Goal: Task Accomplishment & Management: Use online tool/utility

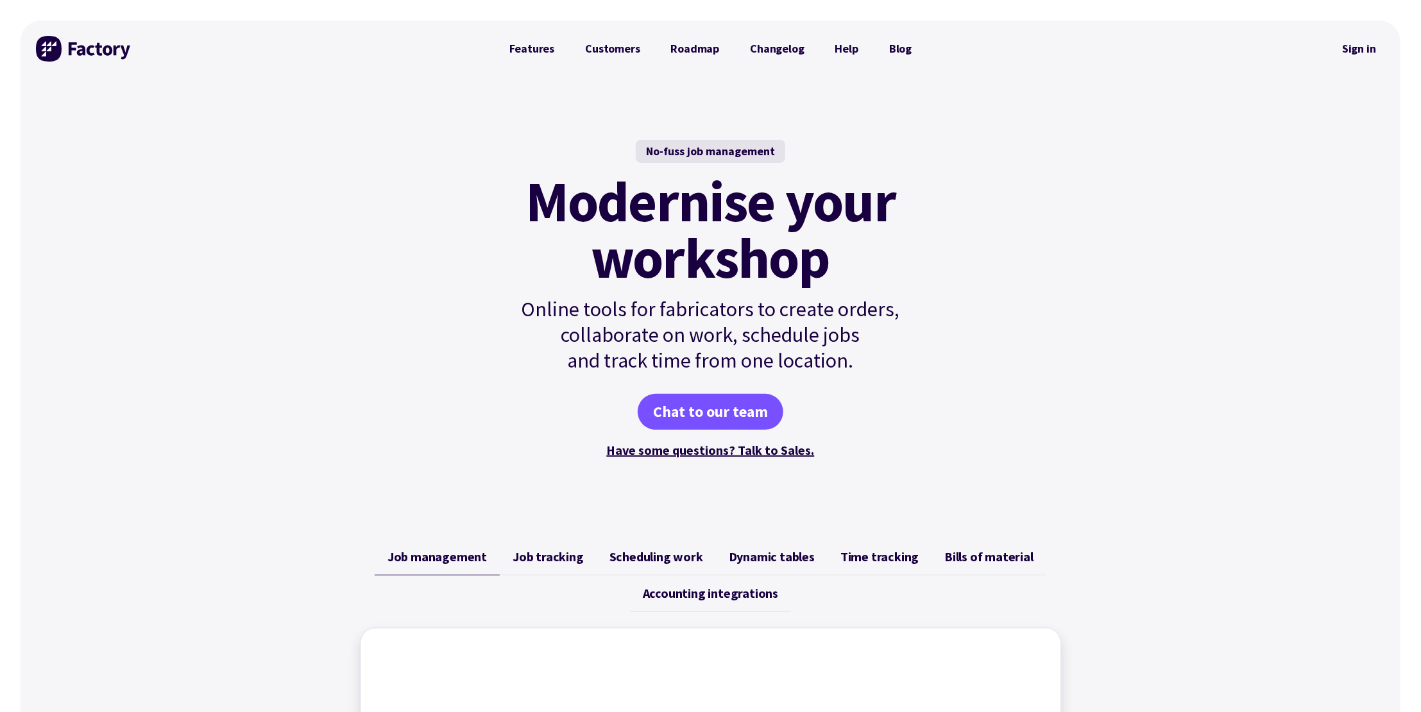
drag, startPoint x: 1245, startPoint y: 332, endPoint x: 1312, endPoint y: 203, distance: 144.7
click at [1245, 331] on div "No-fuss job management Modernise your workshop Online tools for fabricators to …" at bounding box center [711, 300] width 1380 height 447
click at [1355, 49] on link "Sign in" at bounding box center [1359, 49] width 52 height 30
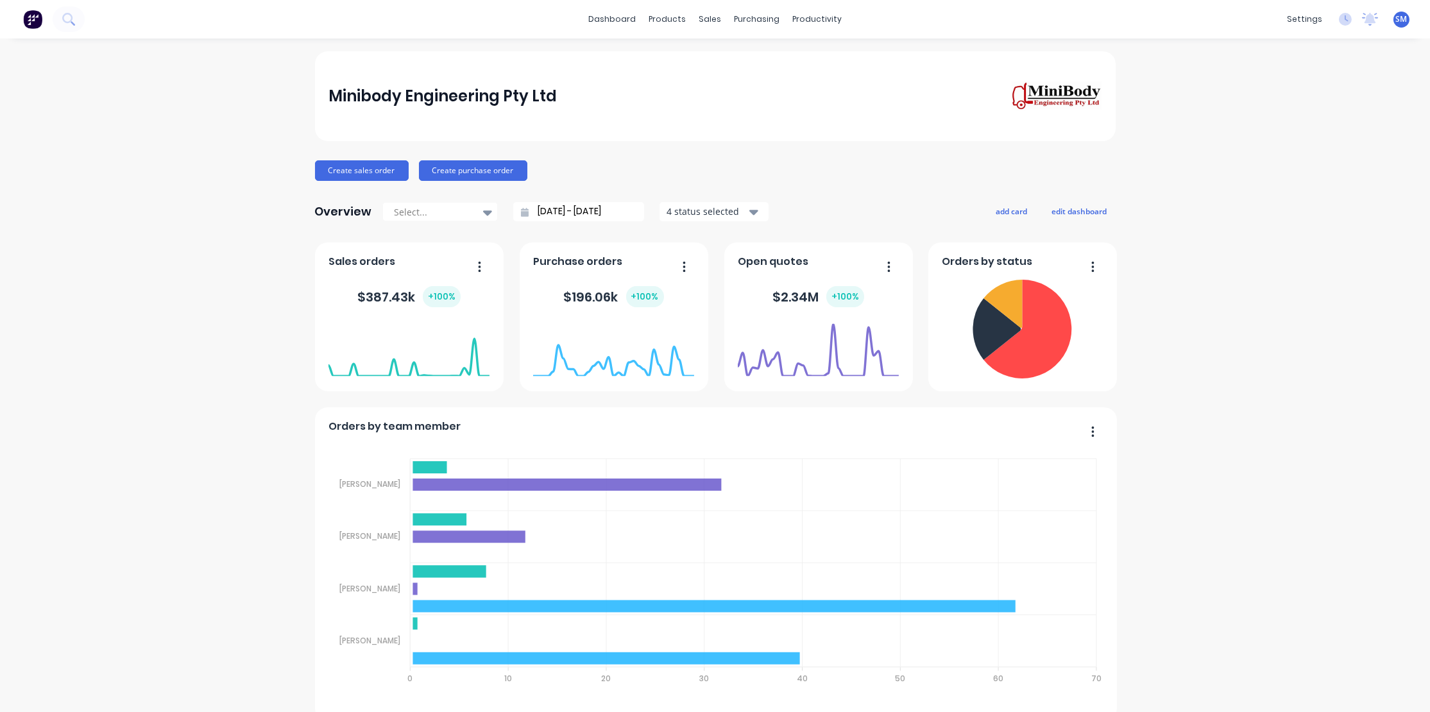
click at [755, 58] on div "Sales Orders" at bounding box center [753, 62] width 53 height 12
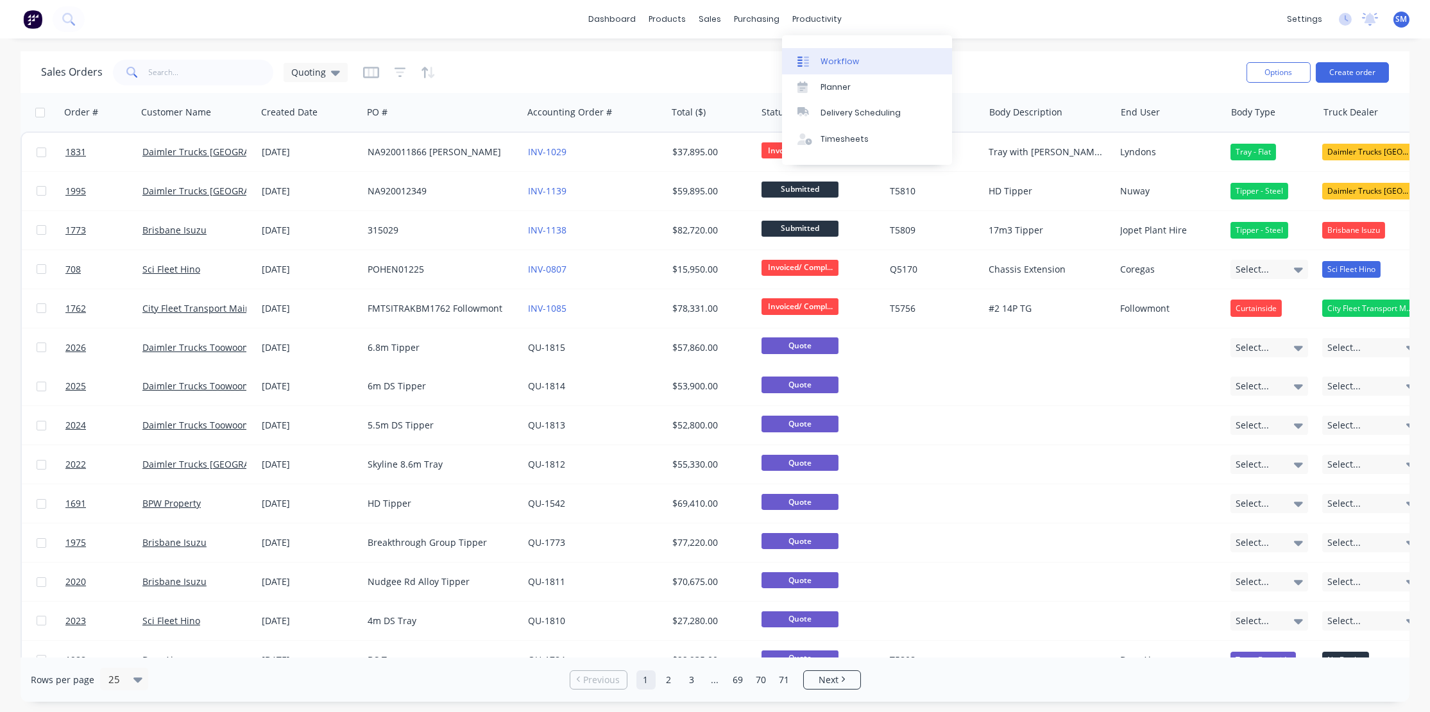
click at [839, 54] on link "Workflow" at bounding box center [867, 61] width 170 height 26
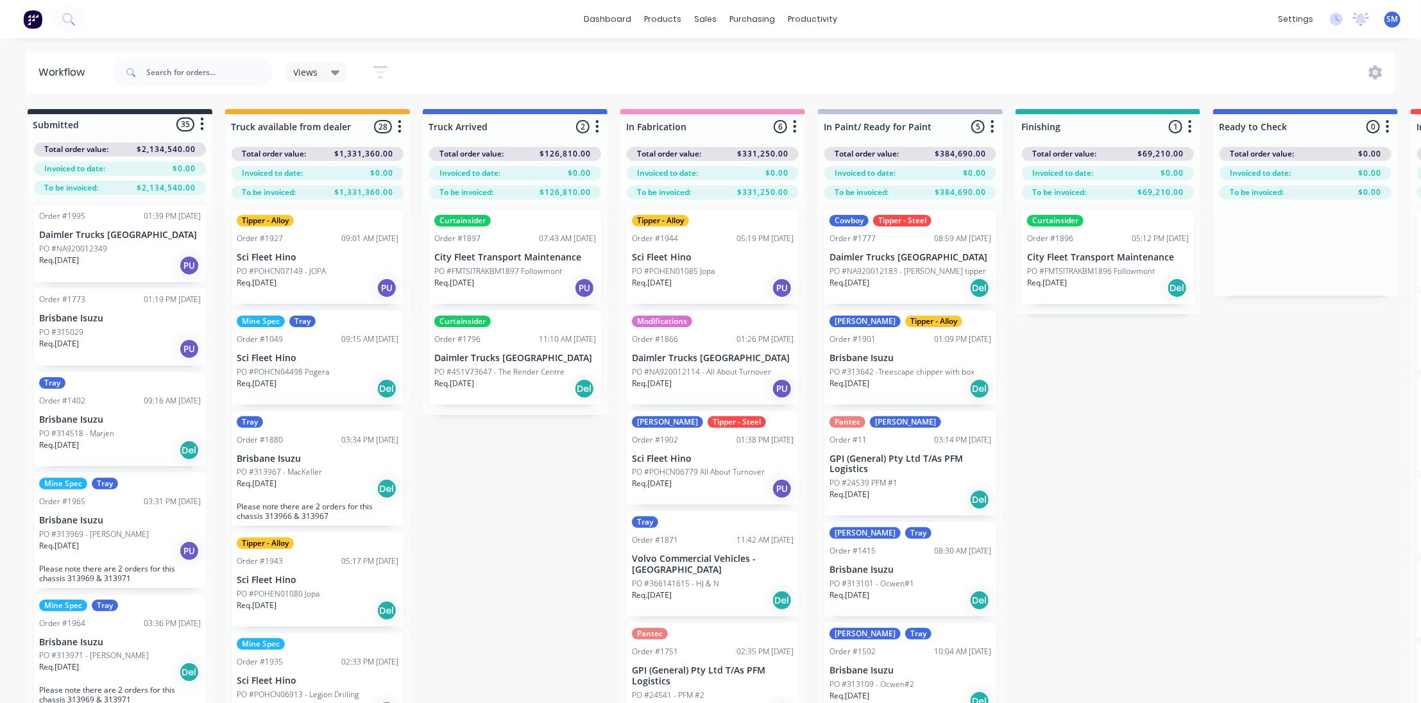
click at [1221, 493] on div "Submitted 35 Status colour #273444 hex #273444 Save Cancel Summaries Total orde…" at bounding box center [1060, 429] width 2140 height 640
click at [1214, 456] on div "Submitted 35 Status colour #273444 hex #273444 Save Cancel Summaries Total orde…" at bounding box center [1060, 429] width 2140 height 640
click at [1127, 466] on div "Submitted 35 Status colour #273444 hex #273444 Save Cancel Summaries Total orde…" at bounding box center [1060, 429] width 2140 height 640
click at [1181, 472] on div "Submitted 35 Status colour #273444 hex #273444 Save Cancel Summaries Total orde…" at bounding box center [1060, 429] width 2140 height 640
click at [1141, 417] on div "Submitted 35 Status colour #273444 hex #273444 Save Cancel Summaries Total orde…" at bounding box center [1060, 429] width 2140 height 640
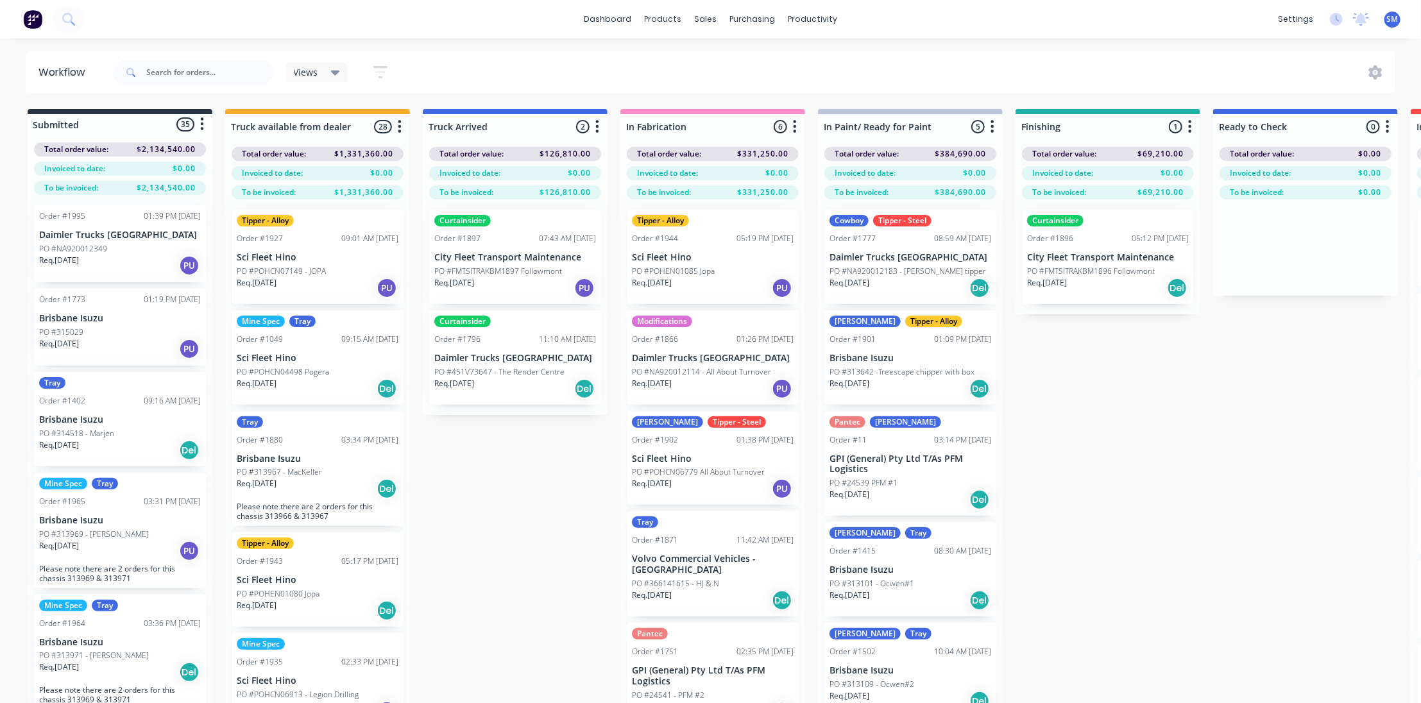
click at [1102, 507] on div "Submitted 35 Status colour #273444 hex #273444 Save Cancel Summaries Total orde…" at bounding box center [1060, 429] width 2140 height 640
click at [1124, 479] on div "Submitted 35 Status colour #273444 hex #273444 Save Cancel Summaries Total orde…" at bounding box center [1060, 429] width 2140 height 640
drag, startPoint x: 1117, startPoint y: 450, endPoint x: 996, endPoint y: 510, distance: 134.9
click at [1117, 450] on div "Submitted 35 Status colour #273444 hex #273444 Save Cancel Summaries Total orde…" at bounding box center [1060, 429] width 2140 height 640
click at [1114, 510] on div "Submitted 35 Status colour #273444 hex #273444 Save Cancel Summaries Total orde…" at bounding box center [1060, 429] width 2140 height 640
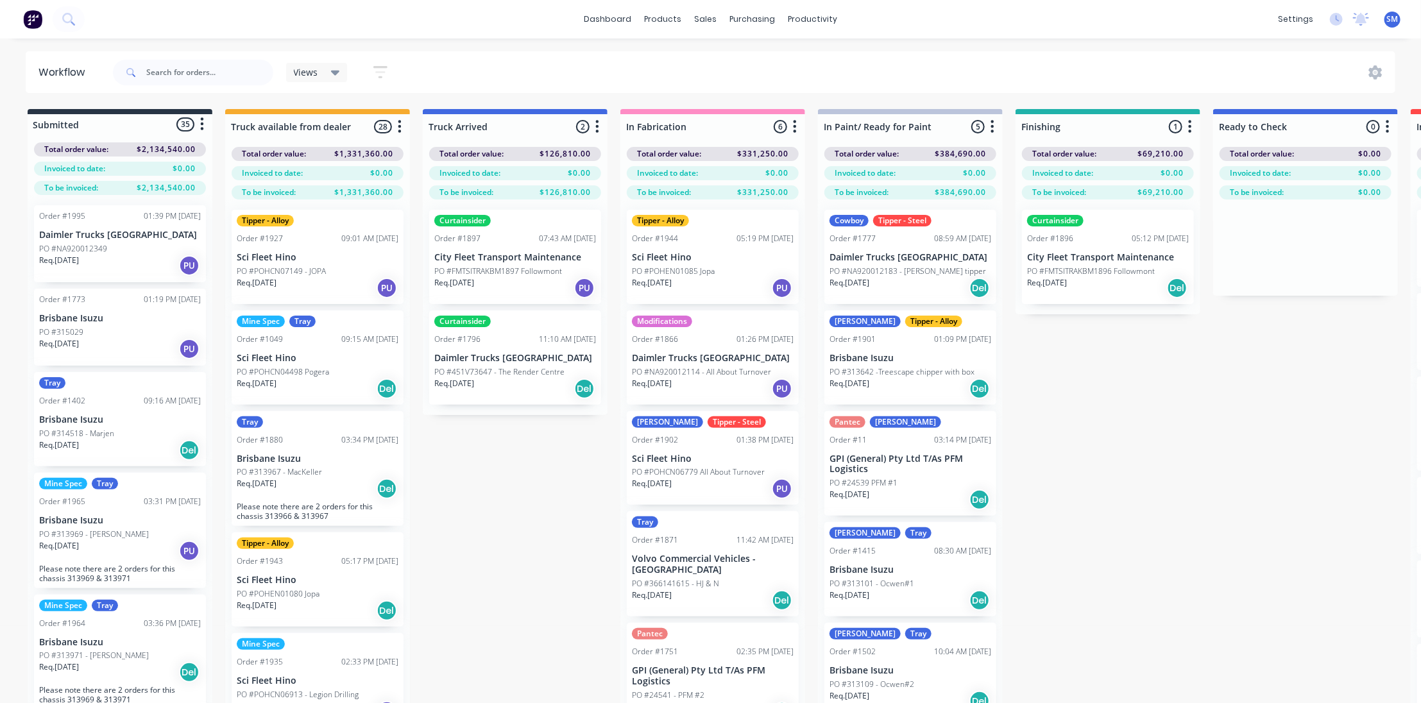
click at [1210, 424] on div "Submitted 35 Status colour #273444 hex #273444 Save Cancel Summaries Total orde…" at bounding box center [1060, 429] width 2140 height 640
drag, startPoint x: 1034, startPoint y: 473, endPoint x: 1067, endPoint y: 481, distance: 33.6
click at [1034, 474] on div "Submitted 35 Status colour #273444 hex #273444 Save Cancel Summaries Total orde…" at bounding box center [1060, 429] width 2140 height 640
click at [282, 261] on p "Sci Fleet Hino" at bounding box center [318, 257] width 162 height 11
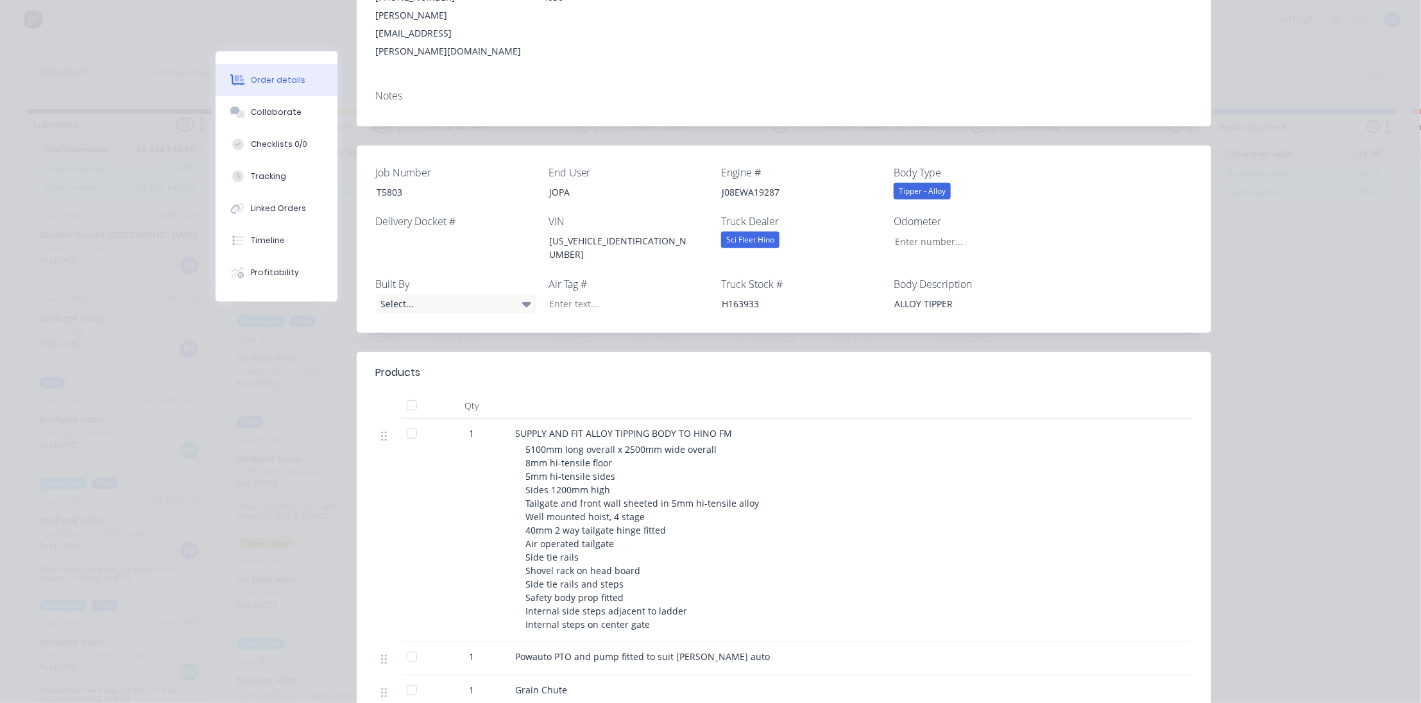
scroll to position [58, 0]
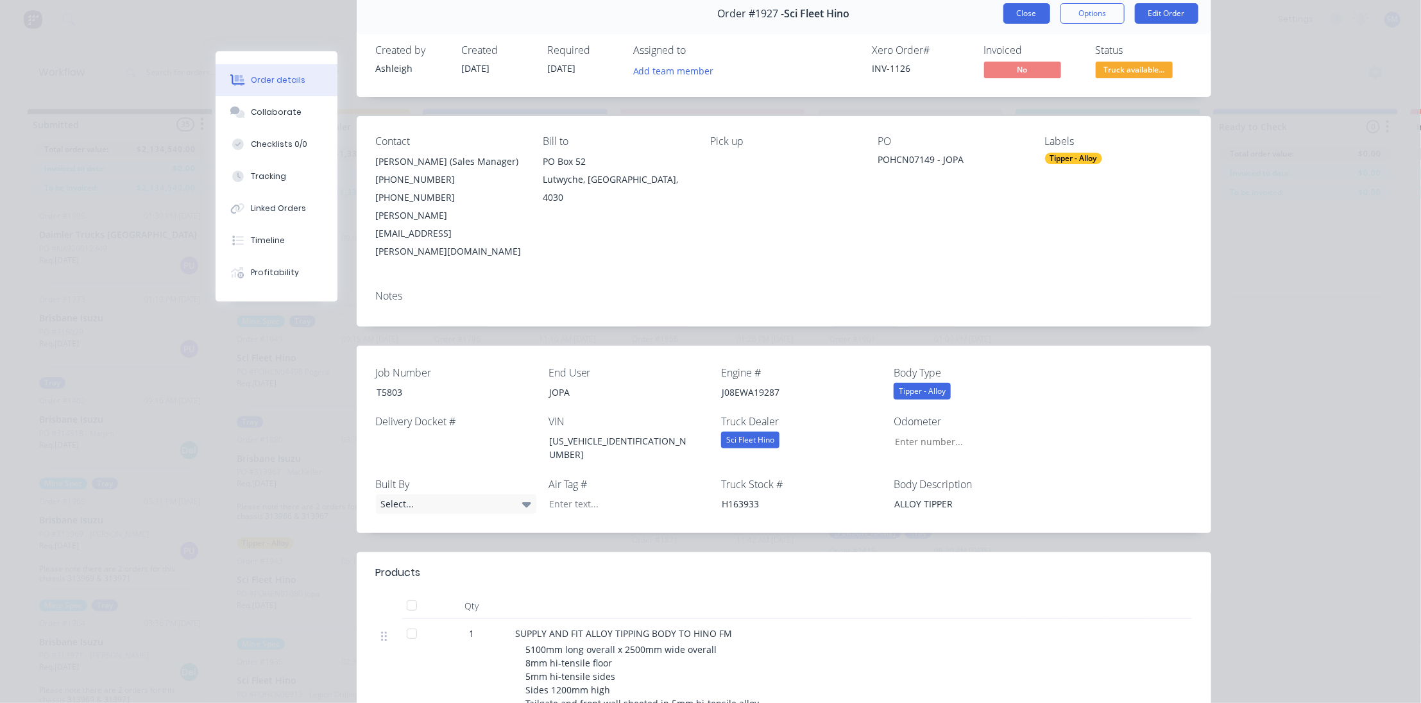
click at [1025, 9] on button "Close" at bounding box center [1027, 13] width 47 height 21
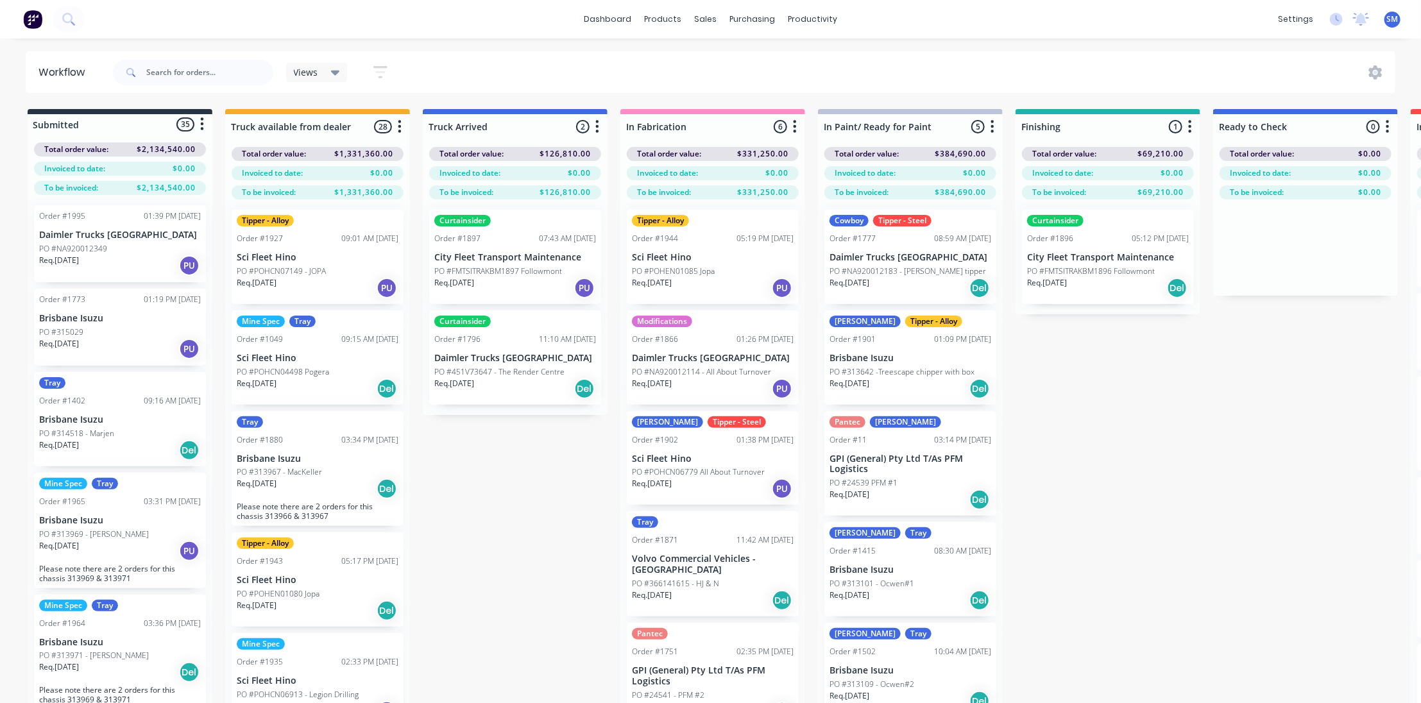
click at [295, 562] on div "Order #1943 05:17 PM [DATE]" at bounding box center [318, 562] width 162 height 12
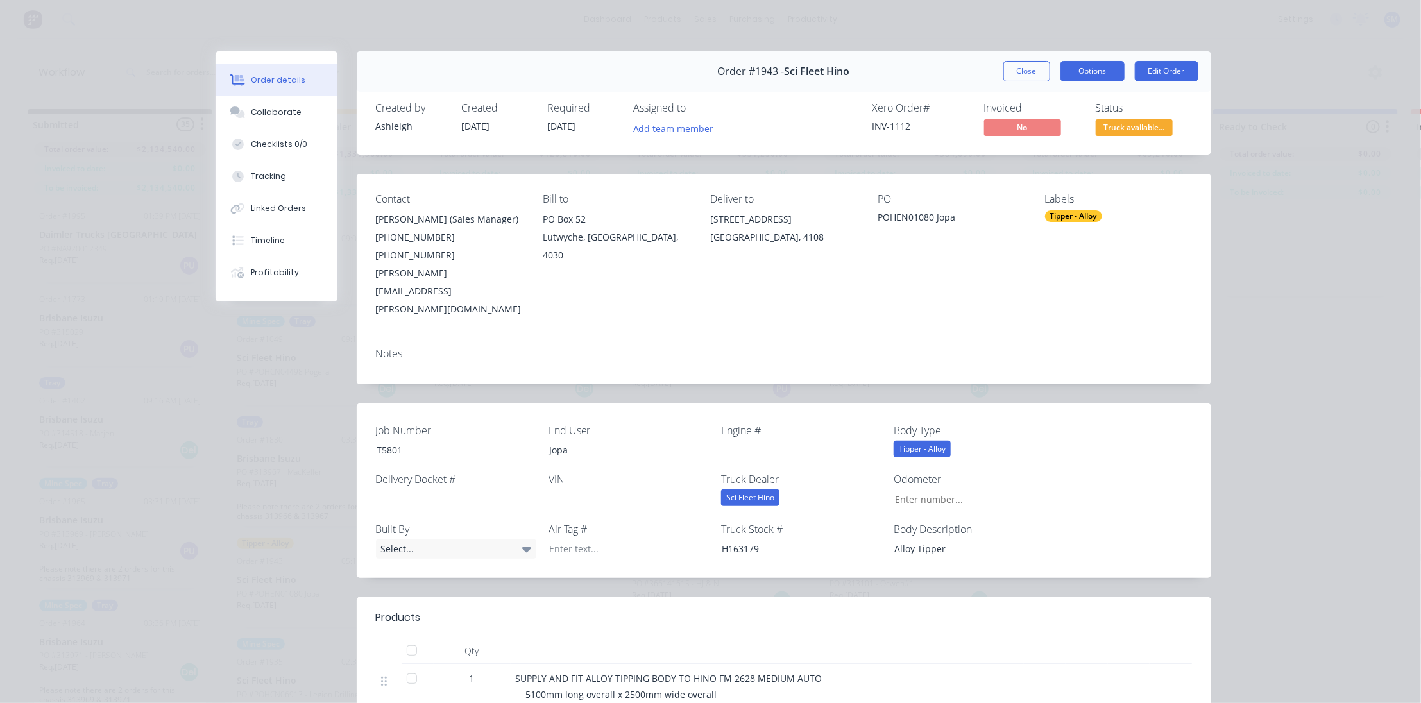
click at [1084, 69] on button "Options" at bounding box center [1093, 71] width 64 height 21
click at [1024, 125] on div "Work Order" at bounding box center [1058, 130] width 112 height 19
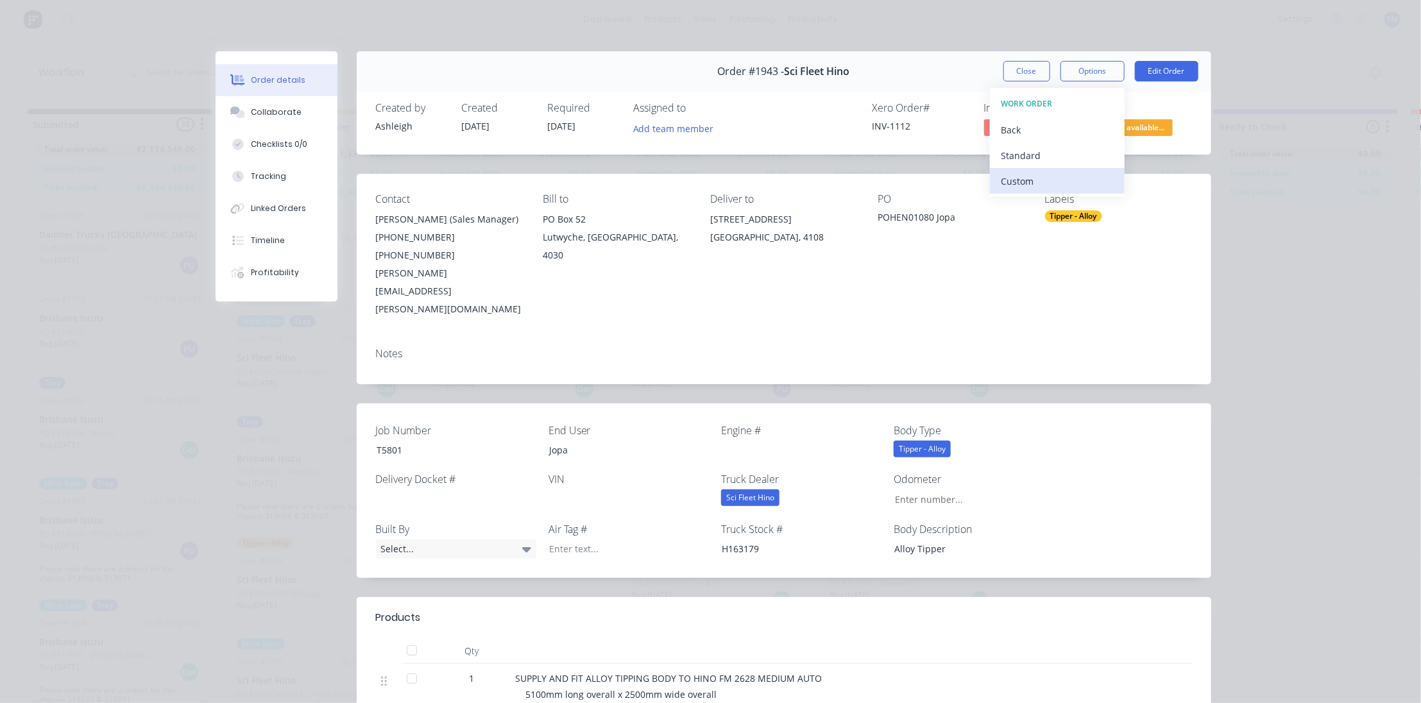
click at [1013, 180] on div "Custom" at bounding box center [1058, 181] width 112 height 19
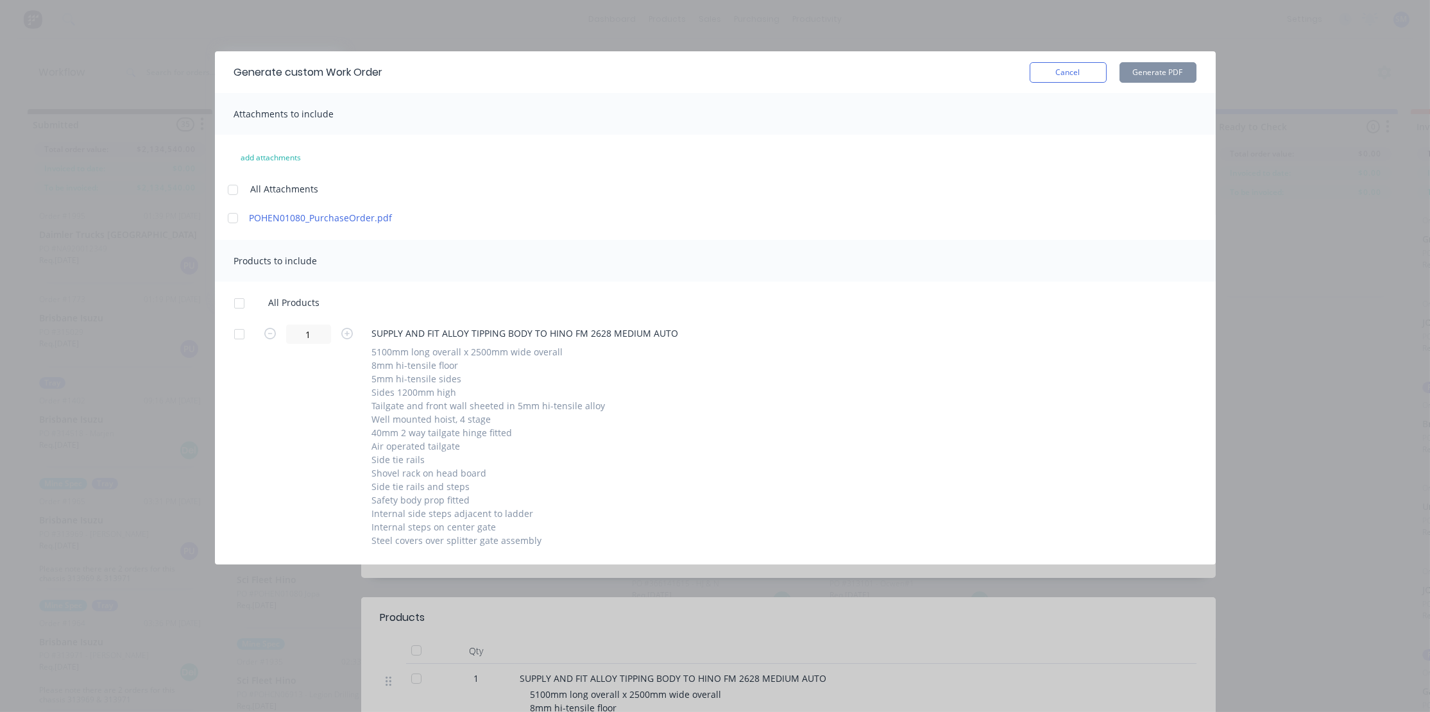
click at [1056, 64] on button "Cancel" at bounding box center [1068, 72] width 77 height 21
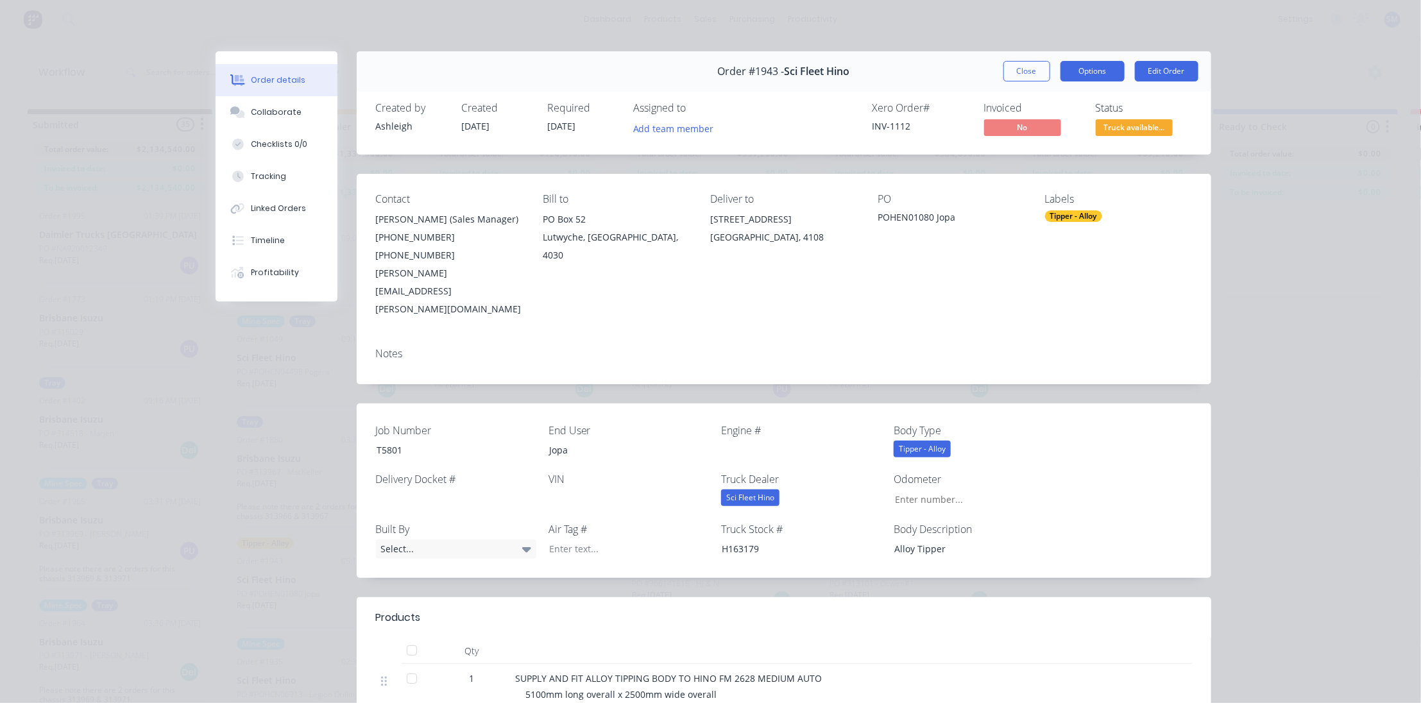
click at [1086, 67] on button "Options" at bounding box center [1093, 71] width 64 height 21
click at [1036, 128] on div "Work Order" at bounding box center [1058, 130] width 112 height 19
click at [1020, 149] on div "Standard" at bounding box center [1058, 155] width 112 height 19
click at [1027, 68] on button "Close" at bounding box center [1027, 71] width 47 height 21
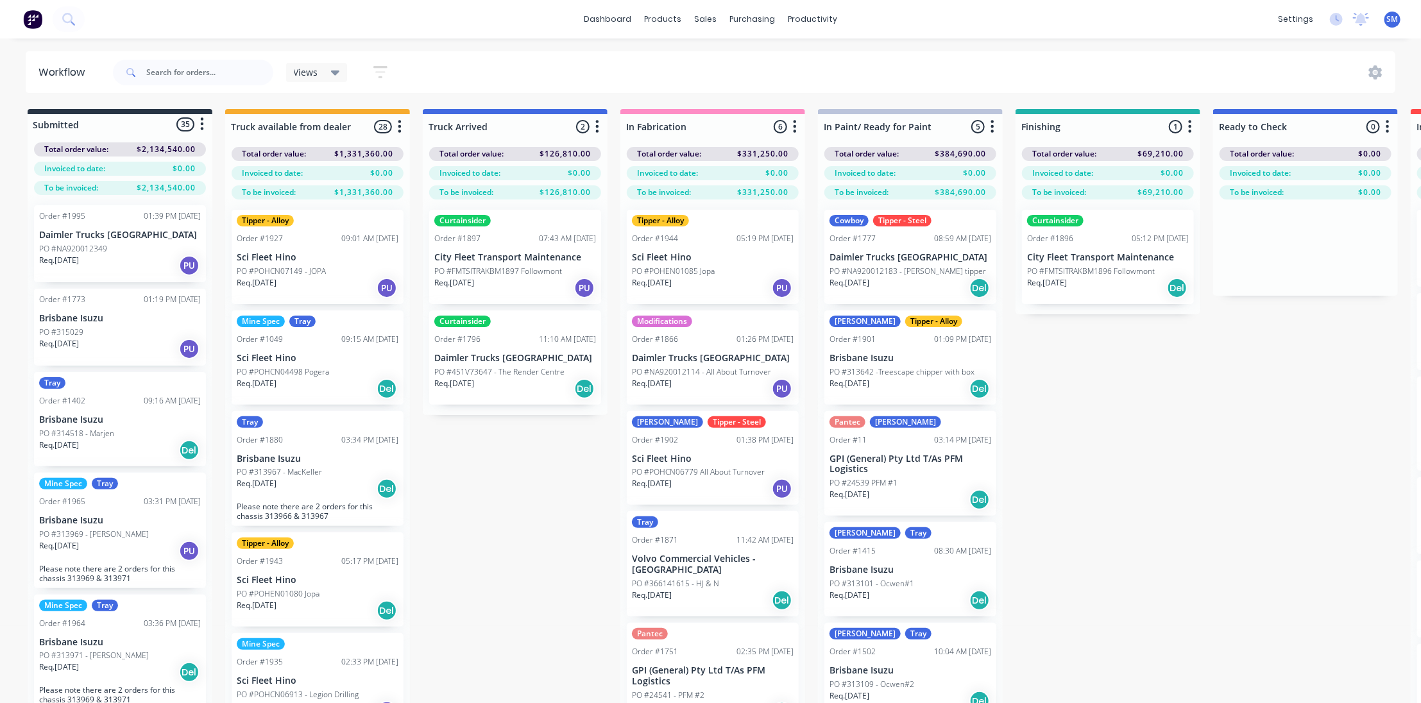
click at [1116, 463] on div "Submitted 35 Status colour #273444 hex #273444 Save Cancel Summaries Total orde…" at bounding box center [1060, 429] width 2140 height 640
click at [1201, 427] on div "Submitted 35 Status colour #273444 hex #273444 Save Cancel Summaries Total orde…" at bounding box center [1060, 429] width 2140 height 640
click at [1167, 462] on div "Submitted 35 Status colour #273444 hex #273444 Save Cancel Summaries Total orde…" at bounding box center [1060, 429] width 2140 height 640
click at [1097, 248] on div "Curtainsider Order #1896 05:12 PM [DATE] City Fleet Transport Maintenance PO #F…" at bounding box center [1108, 257] width 172 height 94
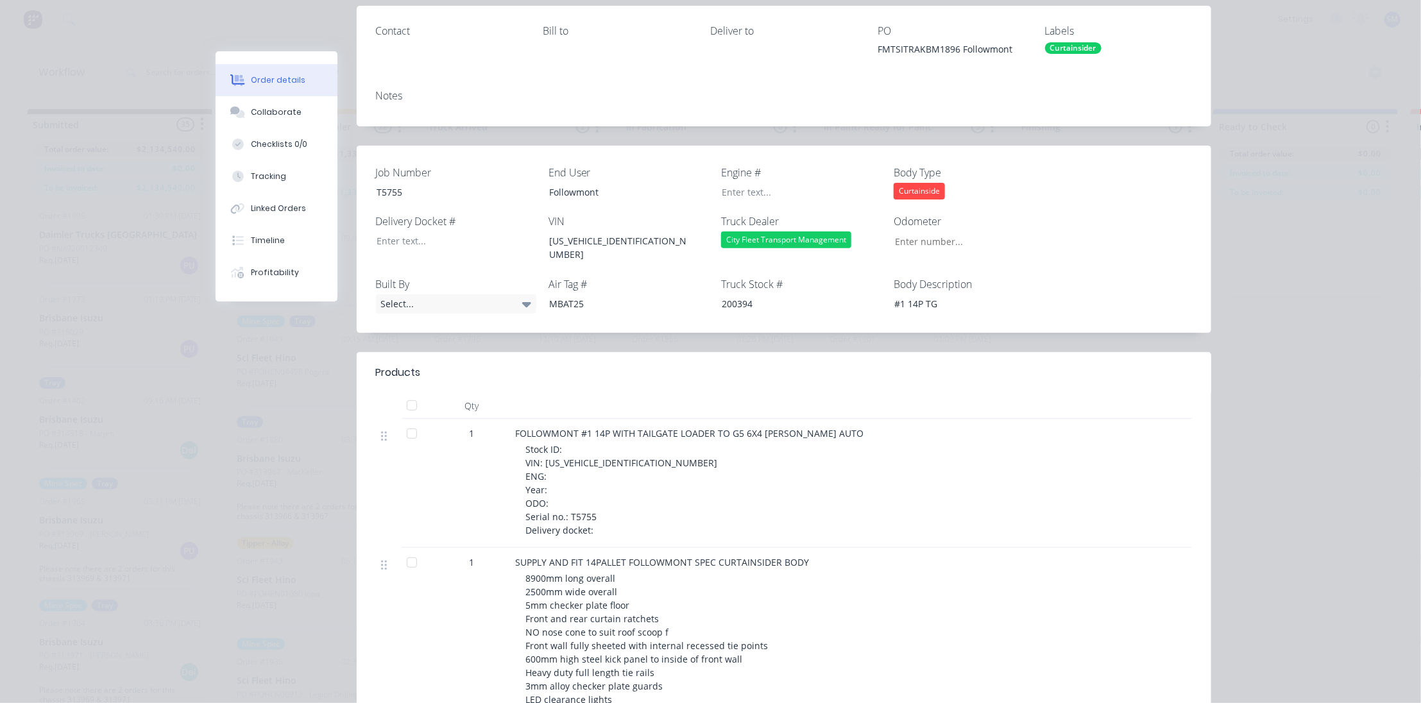
scroll to position [350, 0]
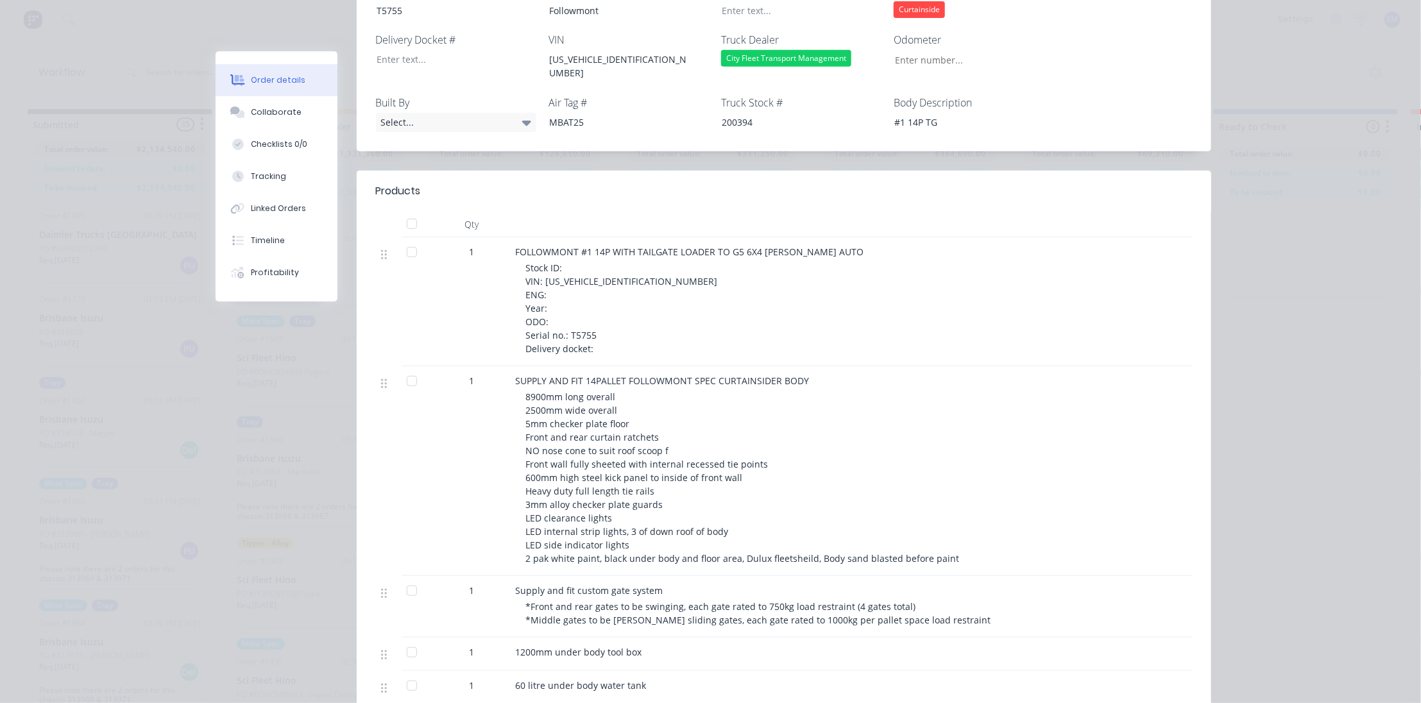
click at [549, 280] on div "Stock ID: VIN: [US_VEHICLE_IDENTIFICATION_NUMBER] ENG: Year: ODO: Serial no.: T…" at bounding box center [772, 308] width 493 height 94
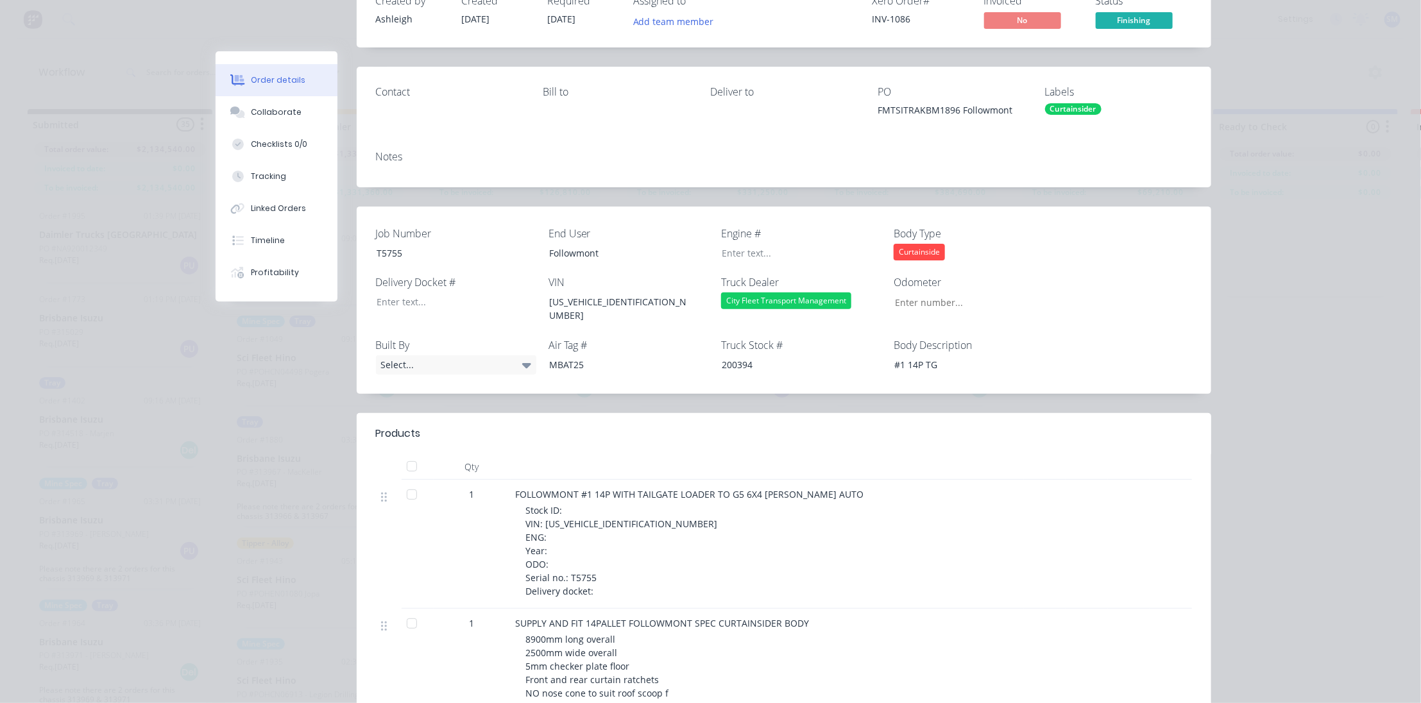
scroll to position [0, 0]
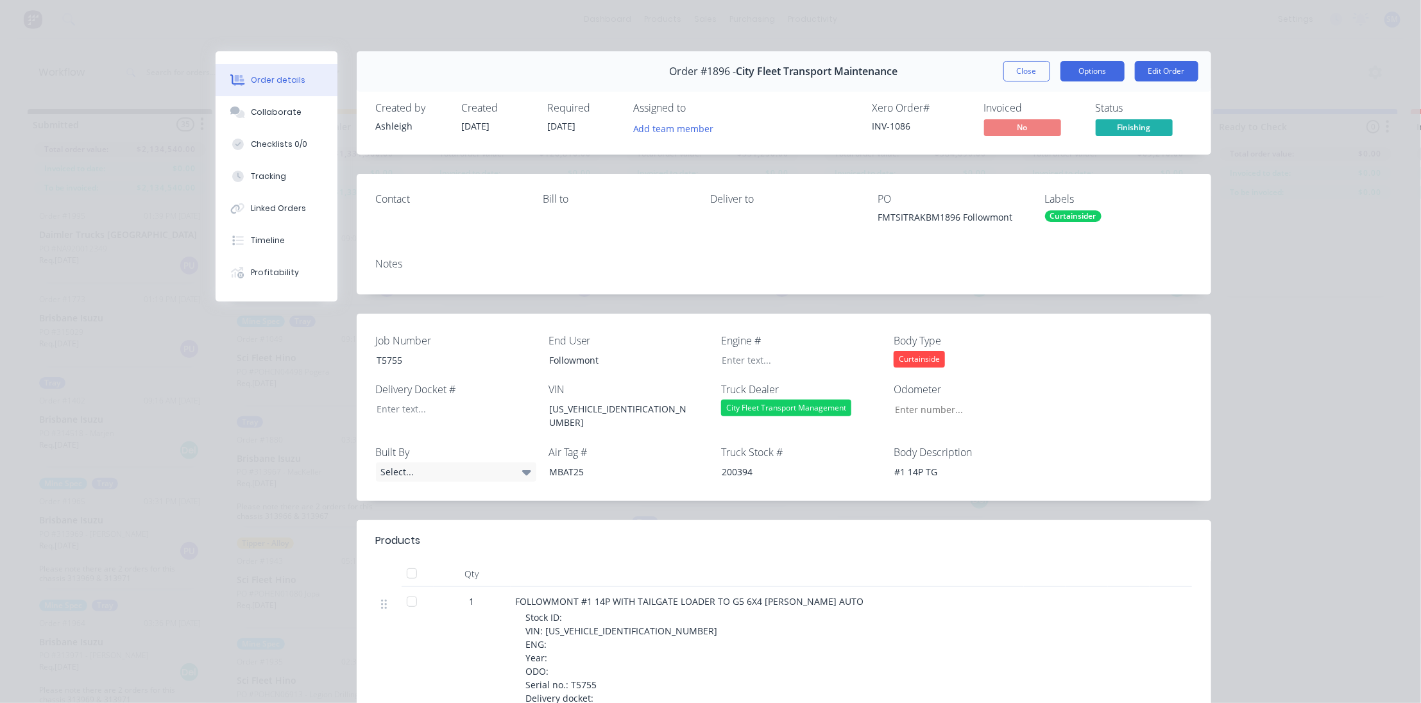
click at [1084, 69] on button "Options" at bounding box center [1093, 71] width 64 height 21
click at [1018, 122] on div "Work Order" at bounding box center [1058, 130] width 112 height 19
click at [1022, 150] on div "Standard" at bounding box center [1058, 155] width 112 height 19
click at [651, 248] on div "Contact [PERSON_NAME] to Deliver to PO FMTSITRAKBM1896 Followmont Labels Curtai…" at bounding box center [784, 234] width 855 height 121
click at [1328, 230] on div "Order details Collaborate Checklists 0/0 Tracking Linked Orders Timeline Profit…" at bounding box center [710, 351] width 1421 height 703
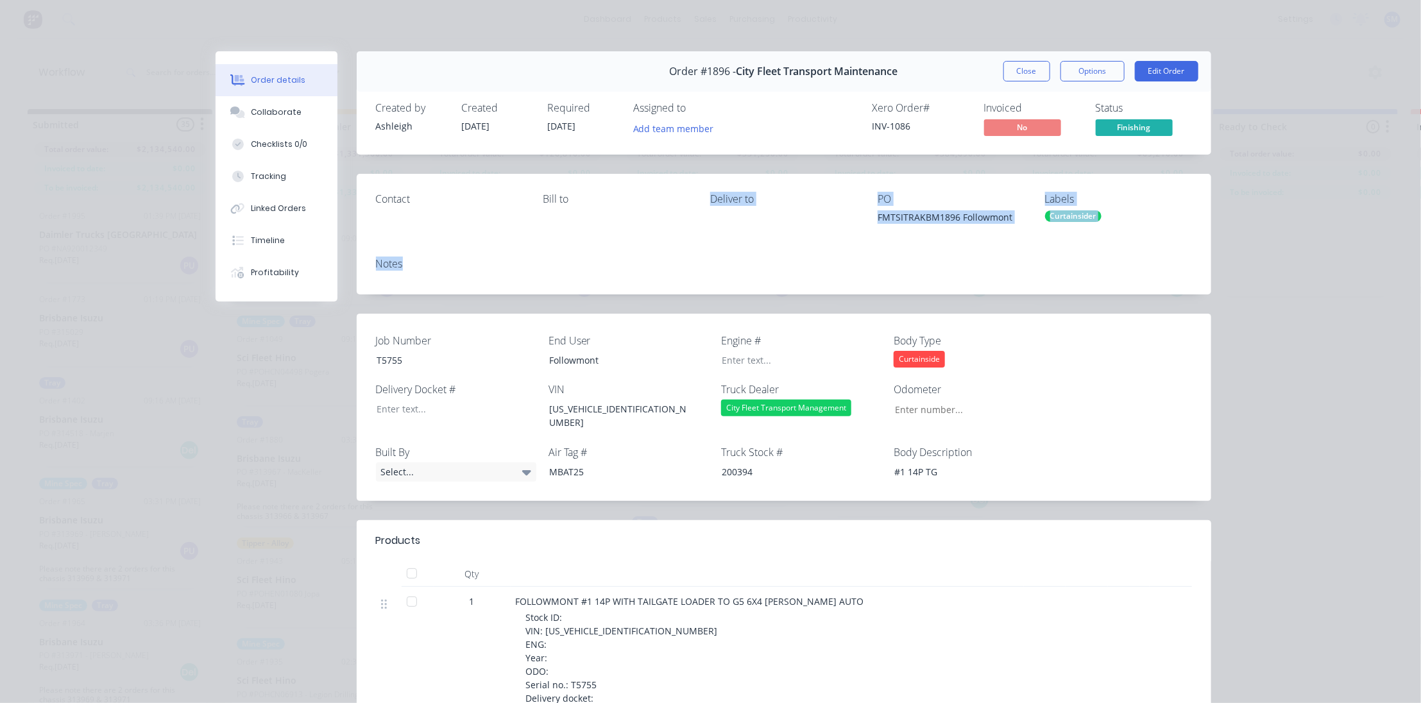
drag, startPoint x: 1031, startPoint y: 75, endPoint x: 997, endPoint y: 128, distance: 62.8
click at [1031, 76] on button "Close" at bounding box center [1027, 71] width 47 height 21
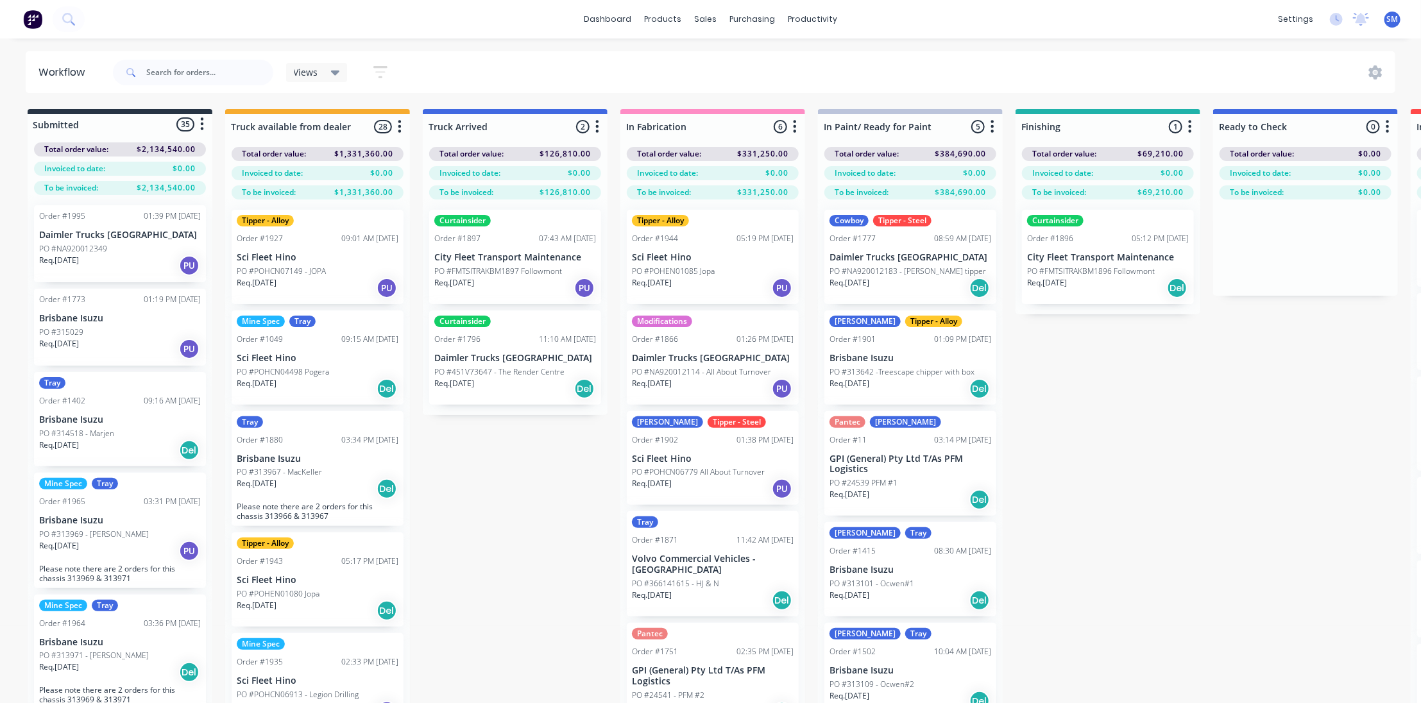
click at [1230, 440] on div "Submitted 35 Status colour #273444 hex #273444 Save Cancel Summaries Total orde…" at bounding box center [1060, 429] width 2140 height 640
click at [1180, 496] on div "Submitted 35 Status colour #273444 hex #273444 Save Cancel Summaries Total orde…" at bounding box center [1060, 429] width 2140 height 640
